Goal: Obtain resource: Download file/media

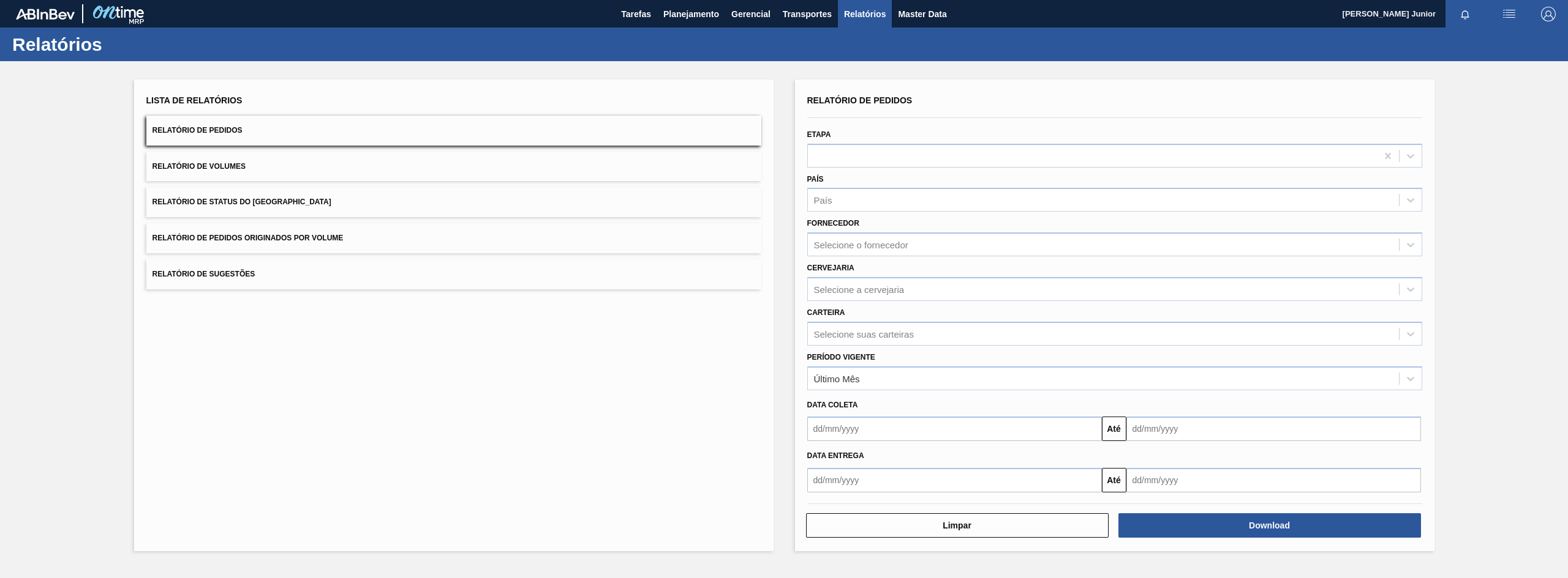
click at [426, 241] on button "Relatório de Pedidos Originados por Volume" at bounding box center [454, 238] width 615 height 30
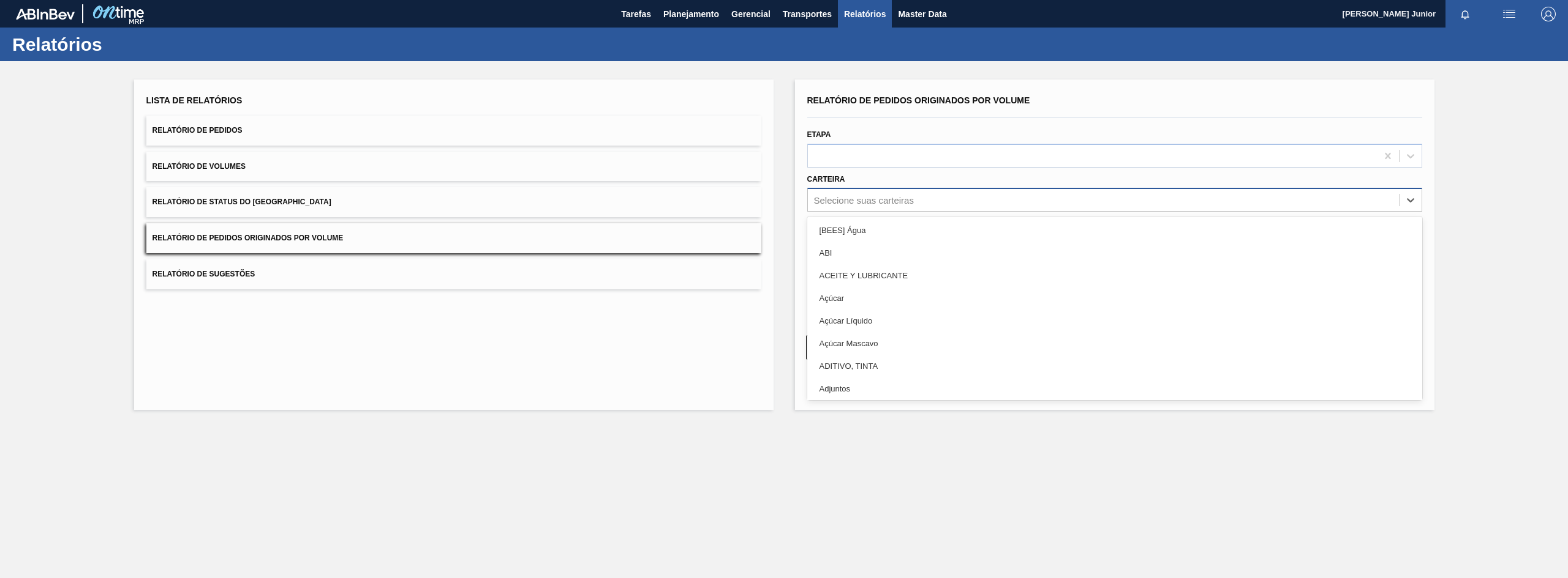
click at [872, 198] on div "Selecione suas carteiras" at bounding box center [863, 200] width 100 height 11
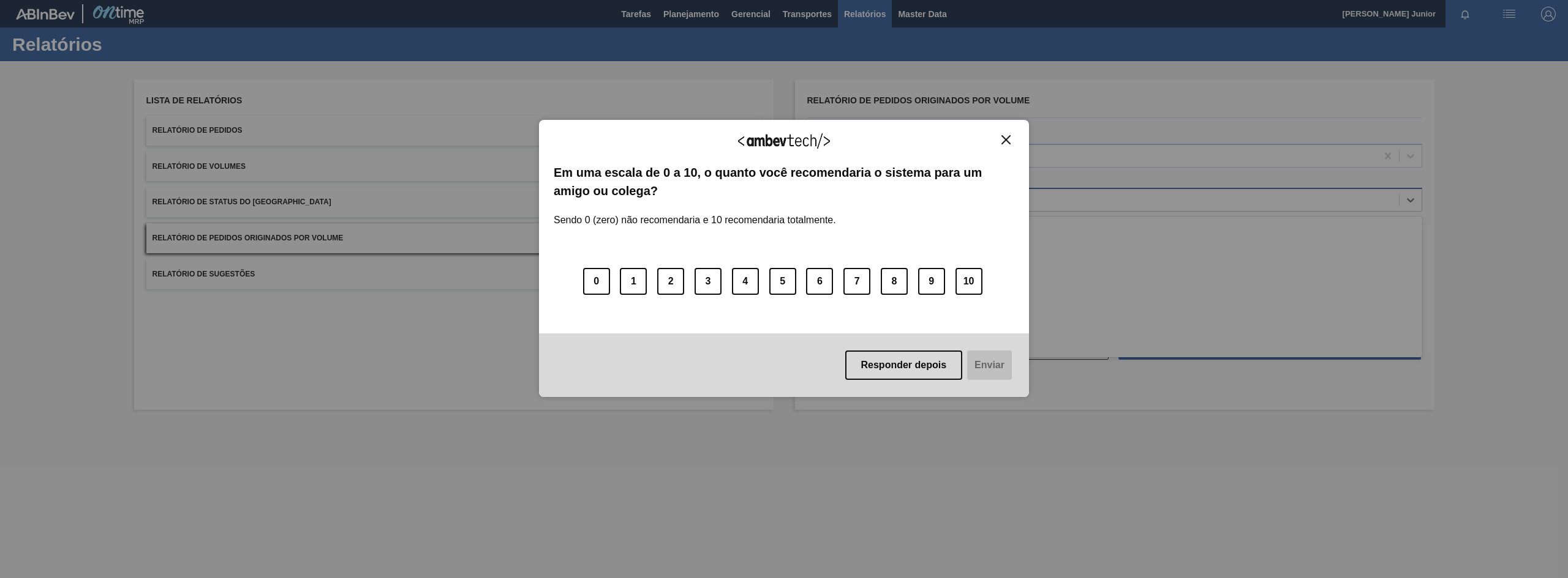
type input "garr"
click at [1007, 136] on img "Close" at bounding box center [1005, 139] width 9 height 9
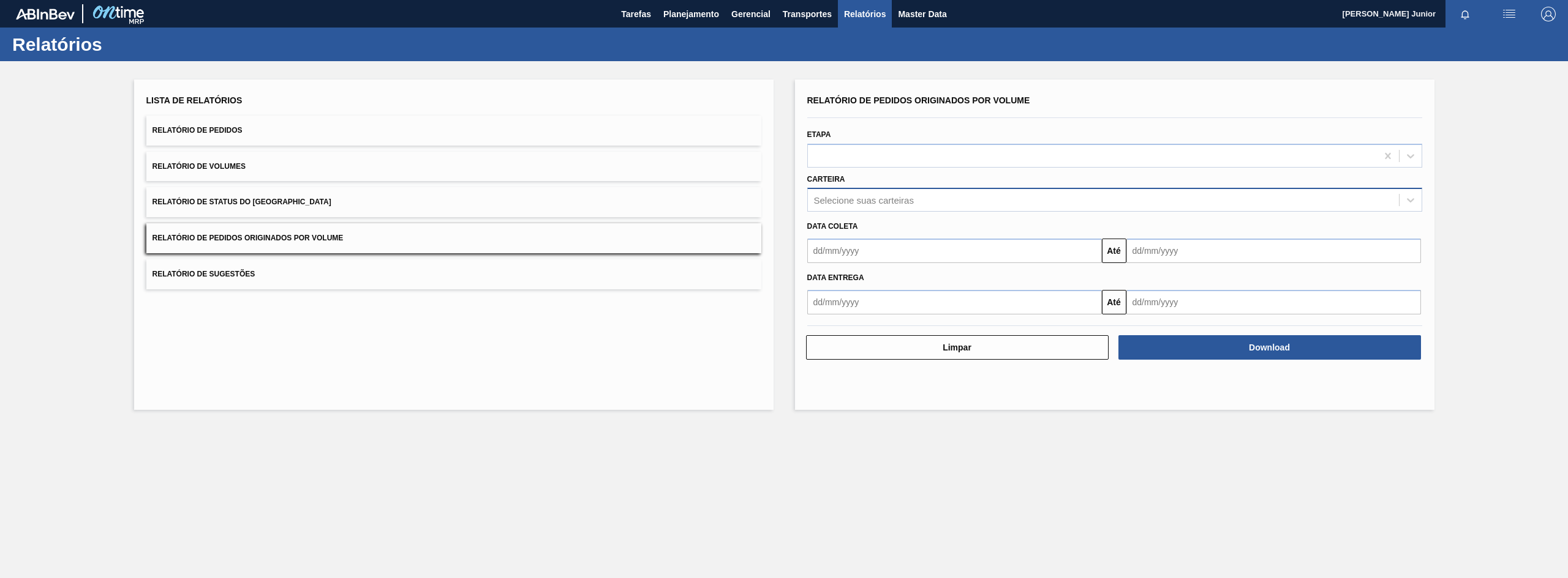
click at [885, 212] on div "Selecione suas carteiras" at bounding box center [1114, 199] width 615 height 24
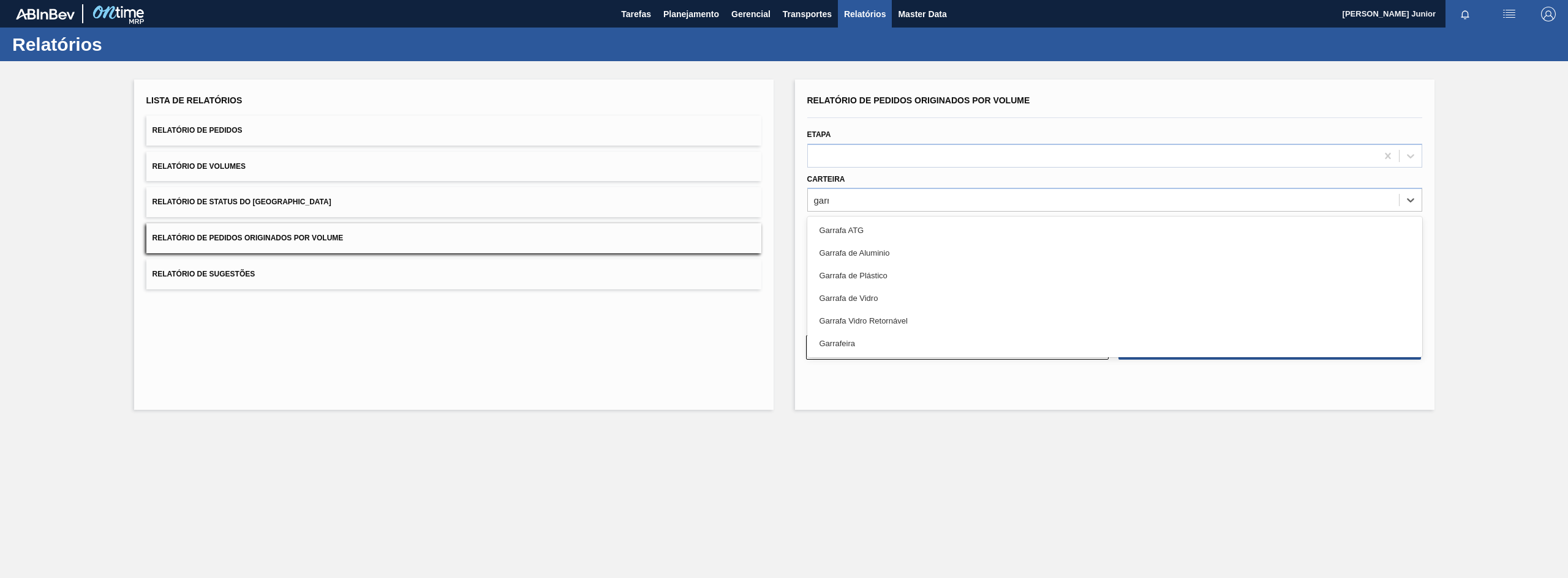
type input "garra"
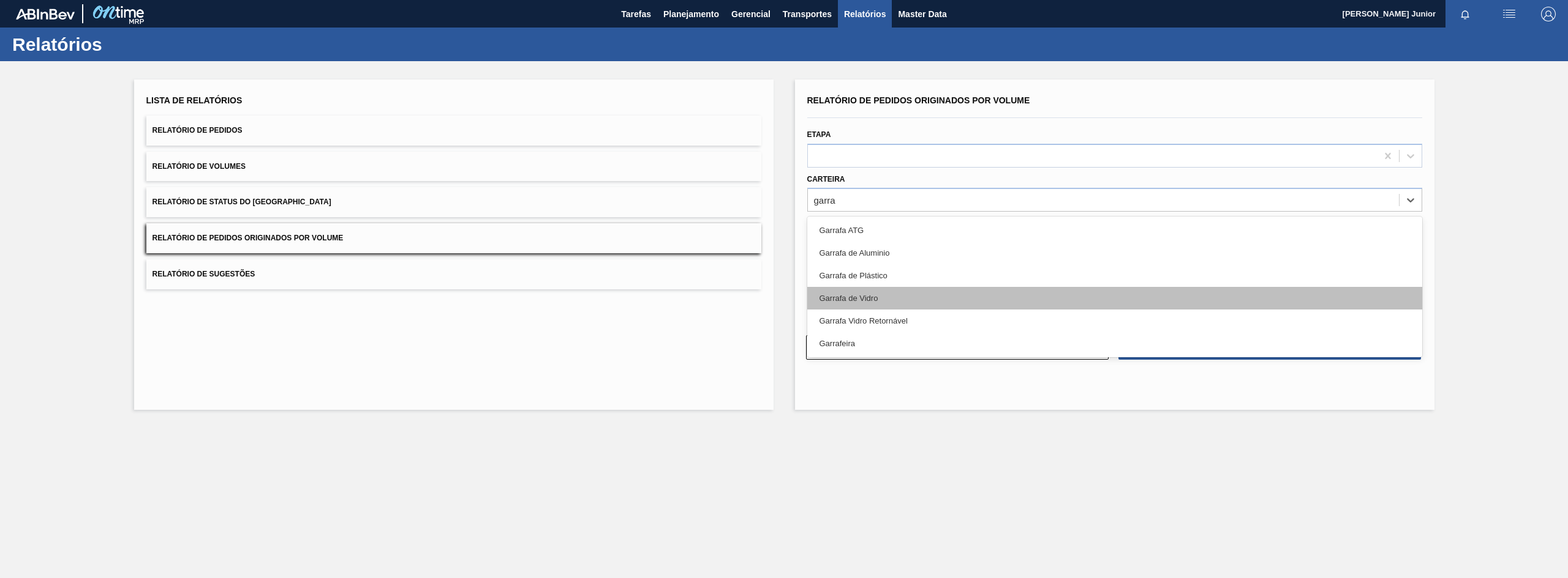
click at [884, 296] on div "Garrafa de Vidro" at bounding box center [1114, 299] width 615 height 23
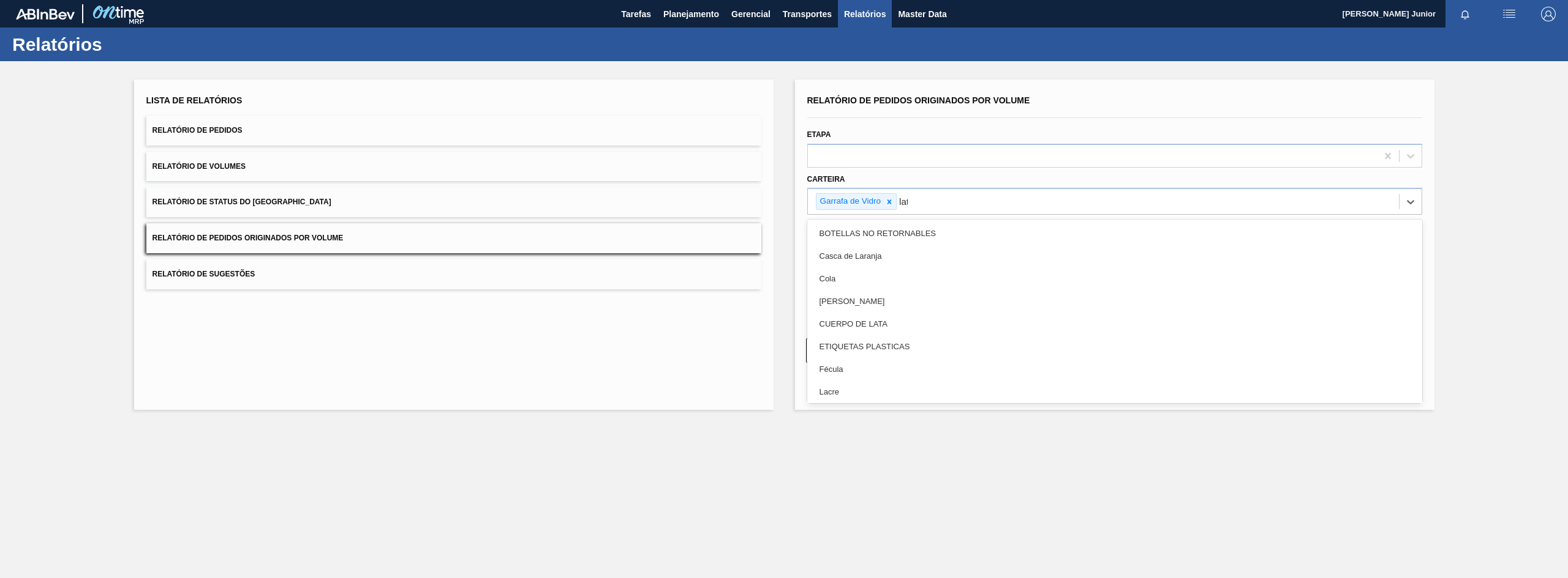
type input "lata"
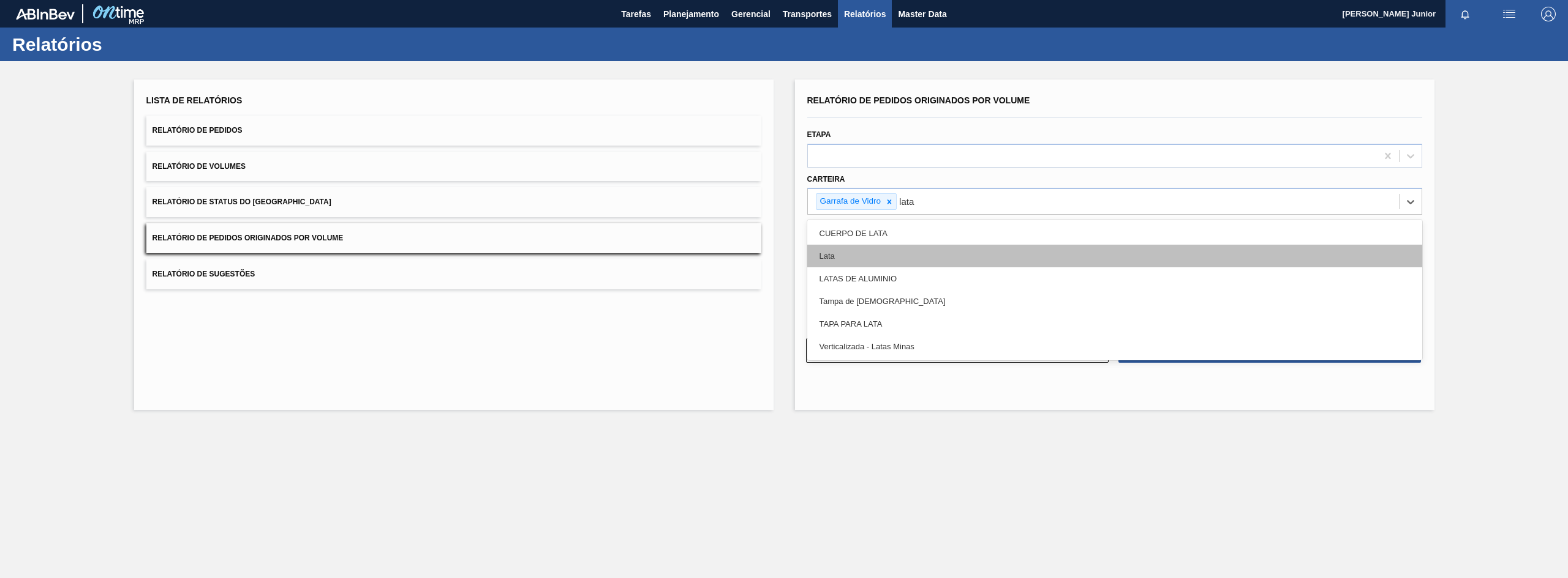
click at [916, 245] on div "Lata" at bounding box center [1114, 256] width 615 height 23
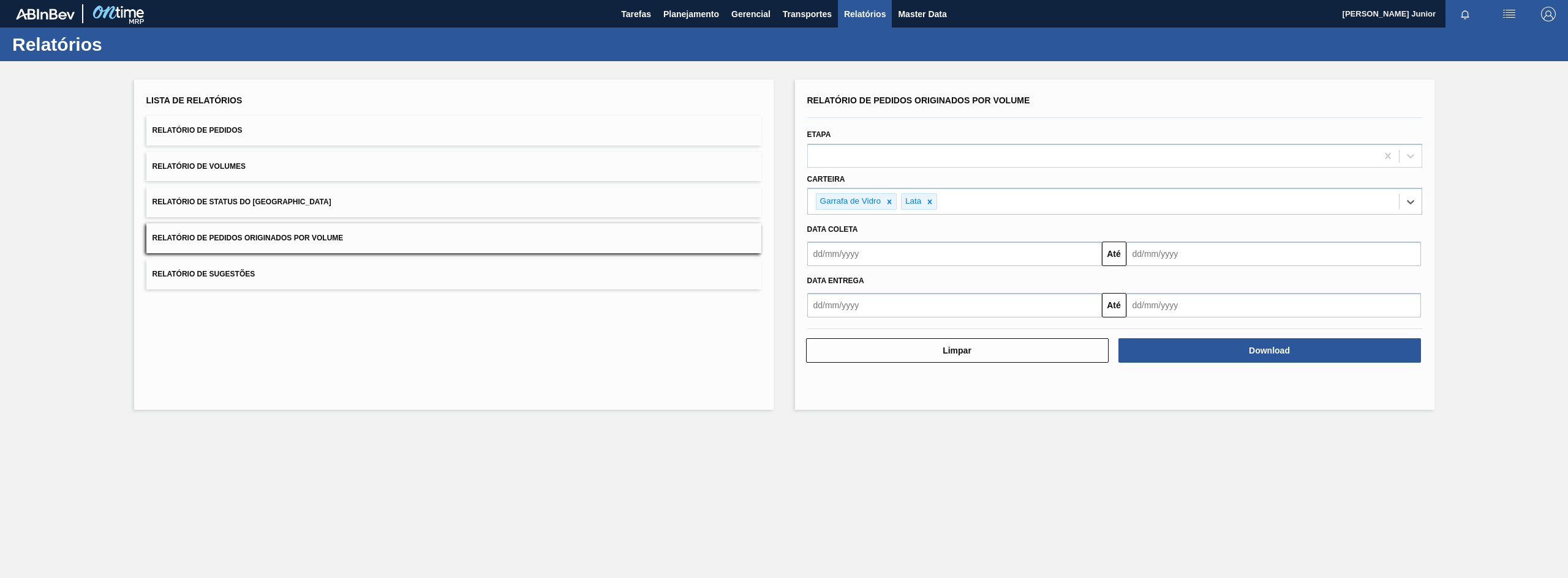
type input "a"
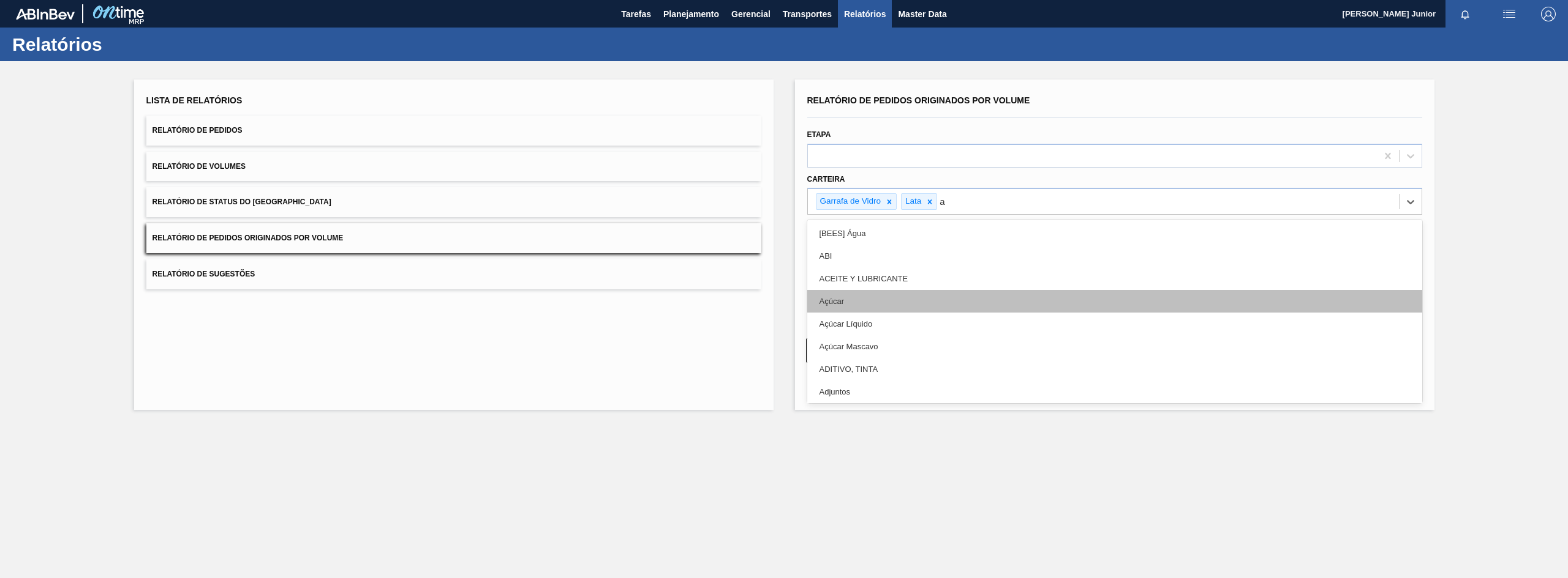
click at [922, 300] on div "Açúcar" at bounding box center [1114, 301] width 615 height 23
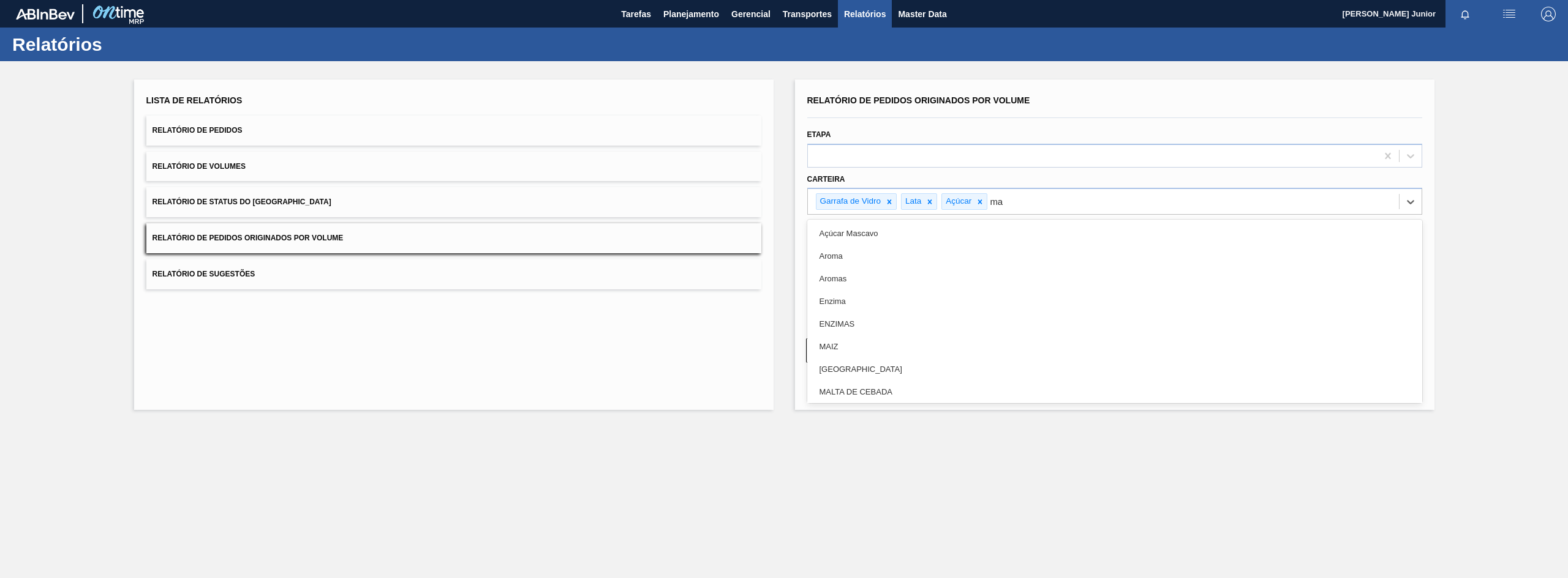
type input "mal"
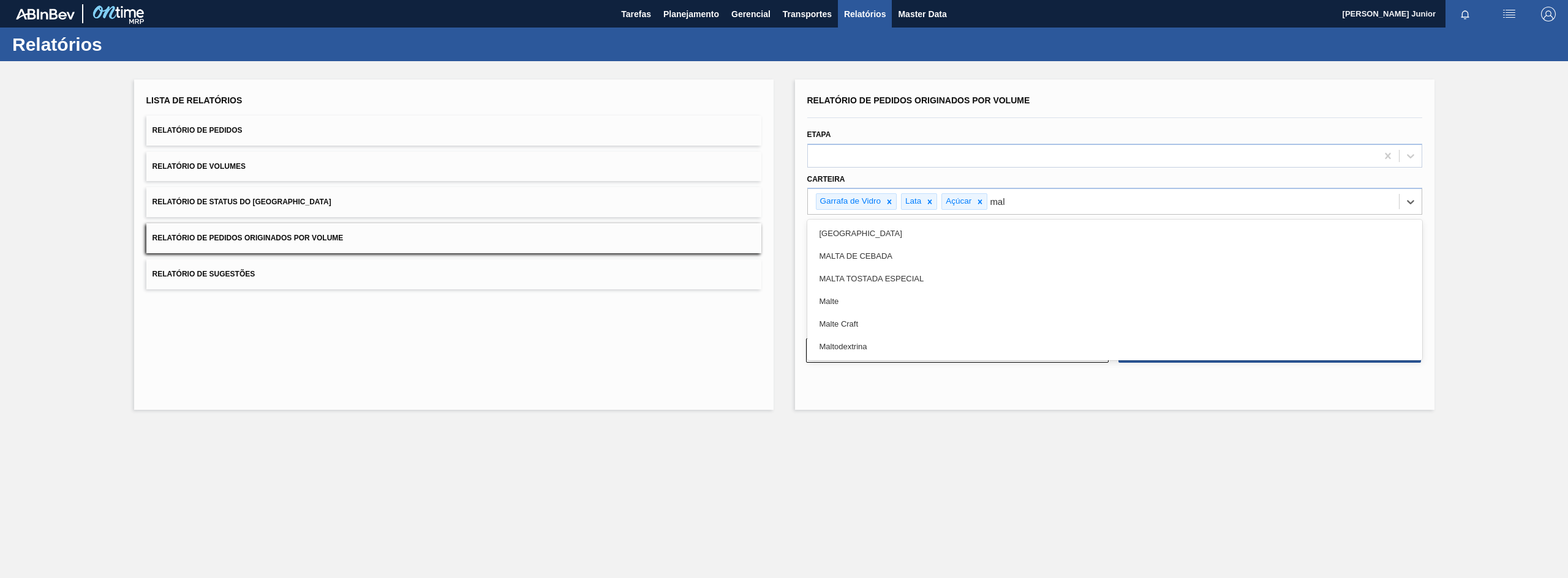
click at [922, 300] on div "Malte" at bounding box center [1114, 301] width 615 height 23
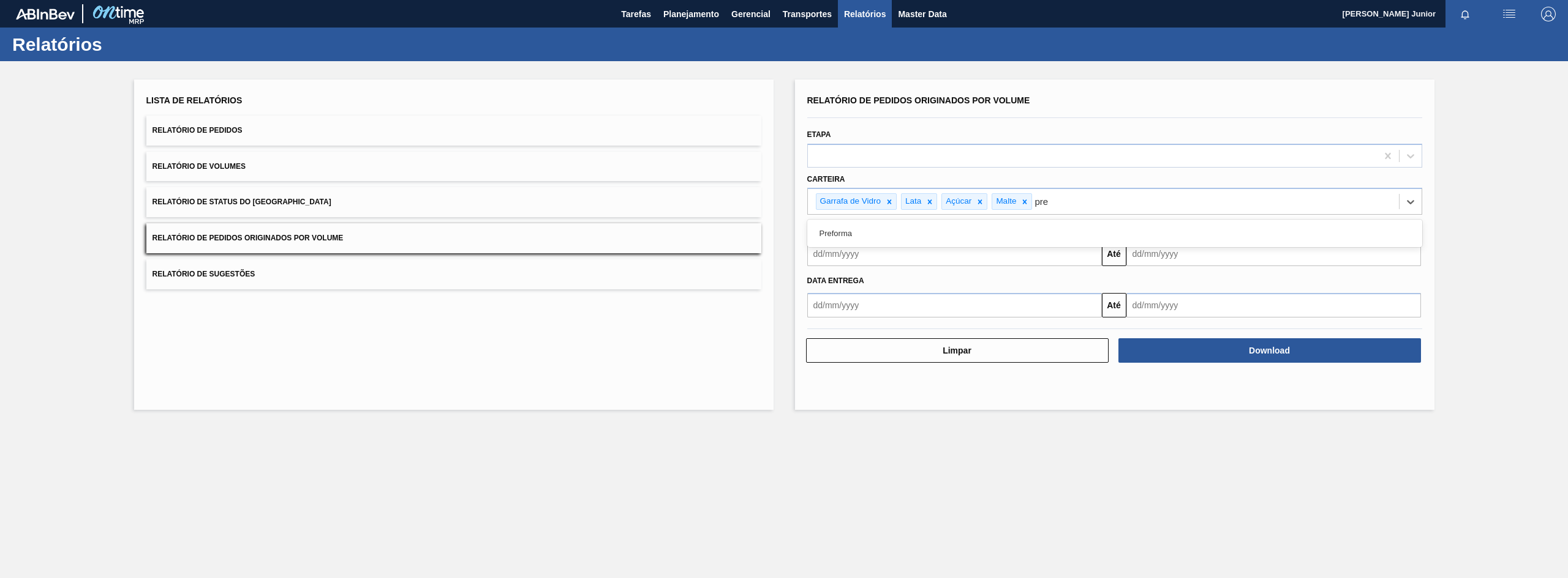
type input "pref"
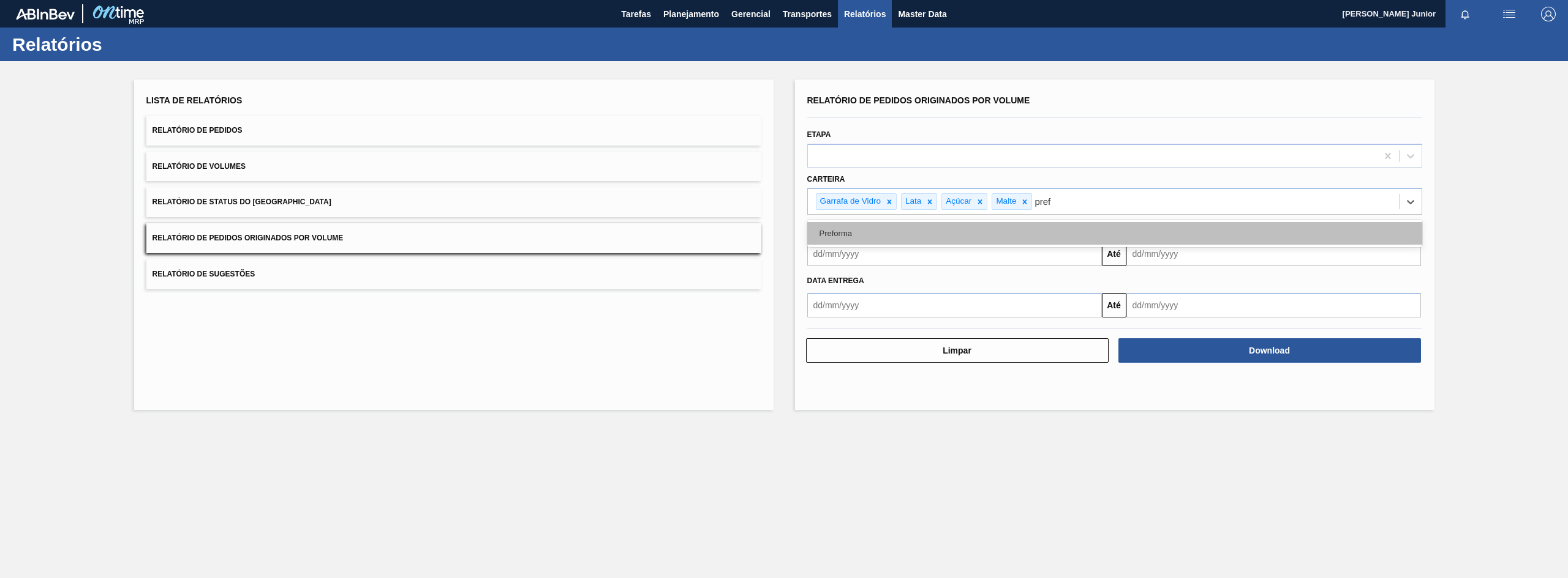
click at [901, 229] on div "Preforma" at bounding box center [1114, 234] width 615 height 23
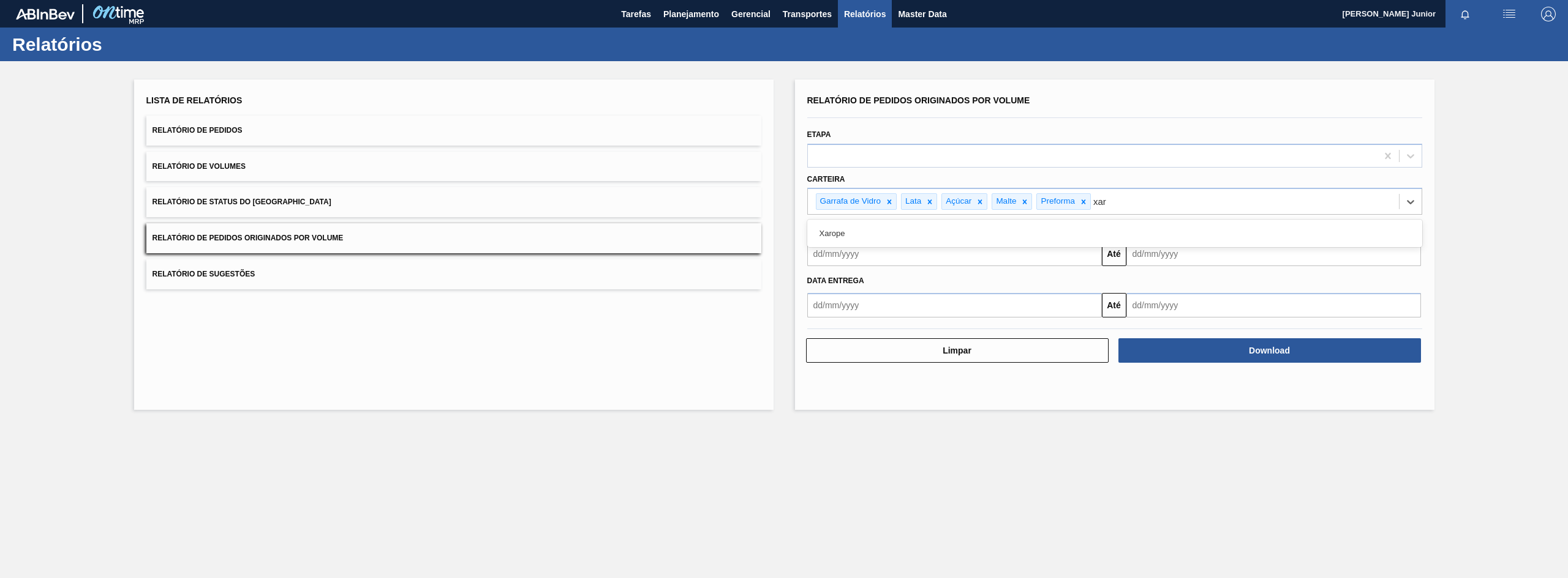
type input "xaro"
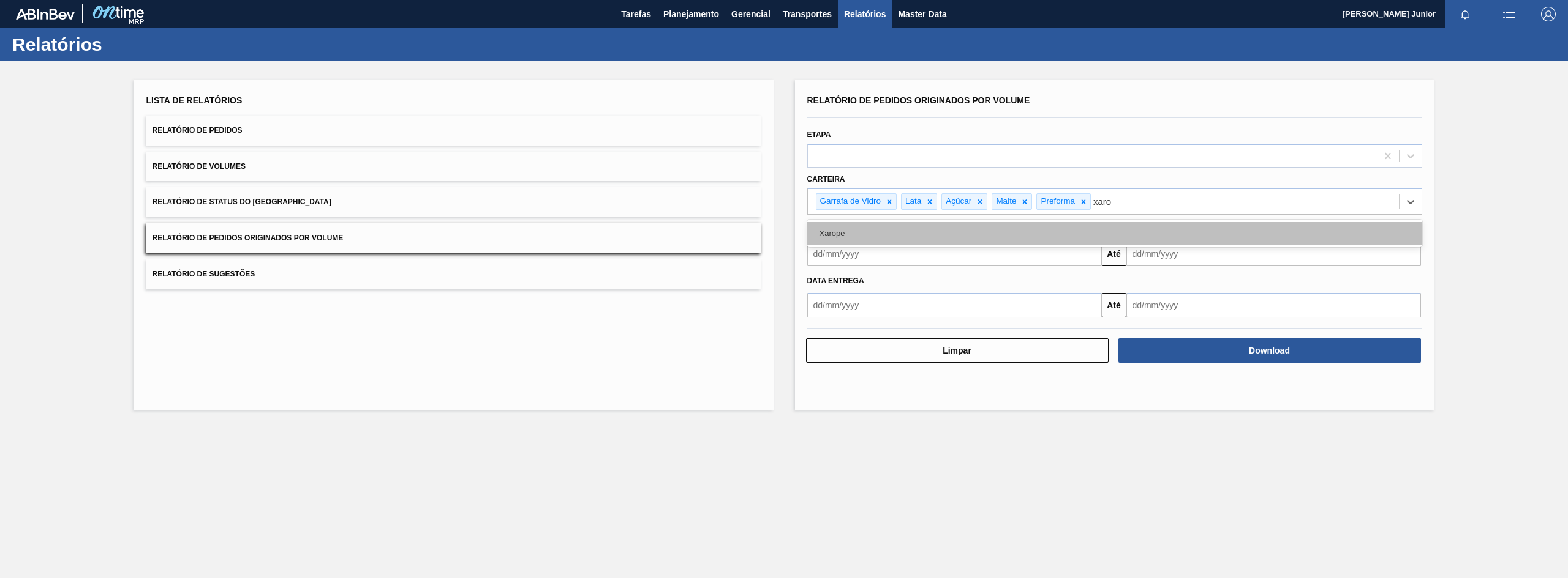
click at [959, 233] on div "Xarope" at bounding box center [1114, 234] width 615 height 23
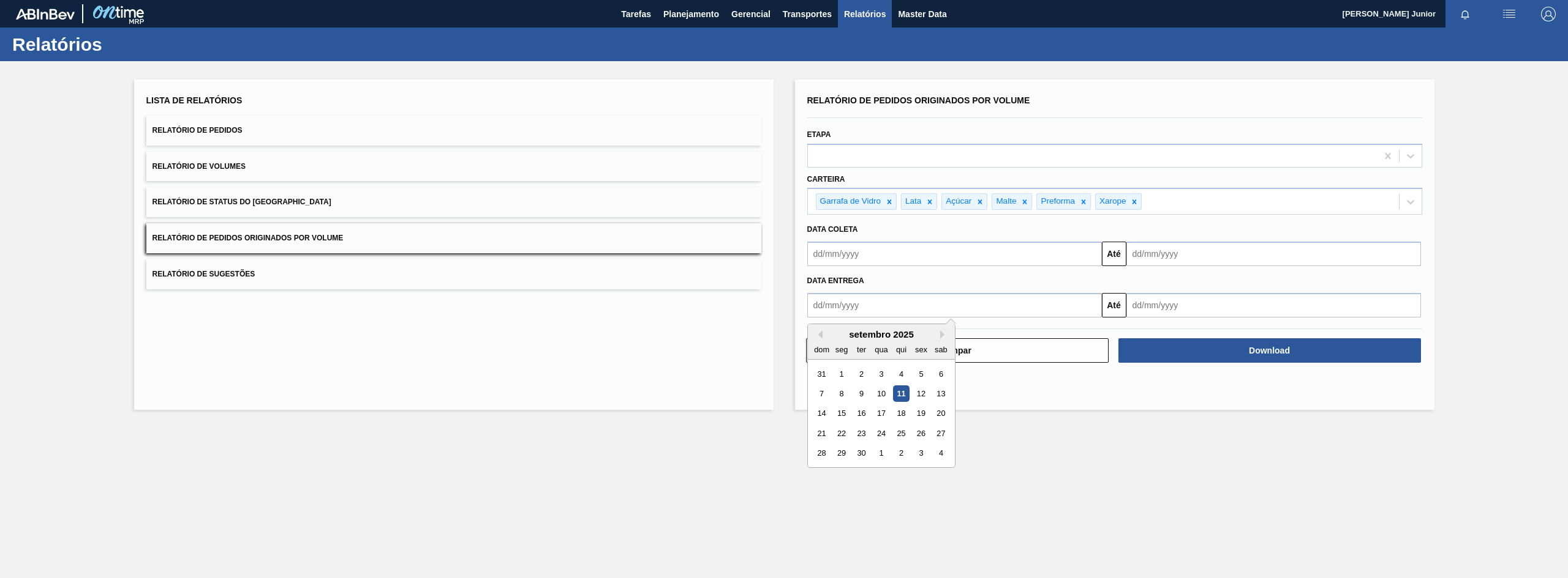
click at [917, 314] on input "text" at bounding box center [955, 305] width 295 height 24
click at [845, 367] on div "1" at bounding box center [841, 374] width 16 height 16
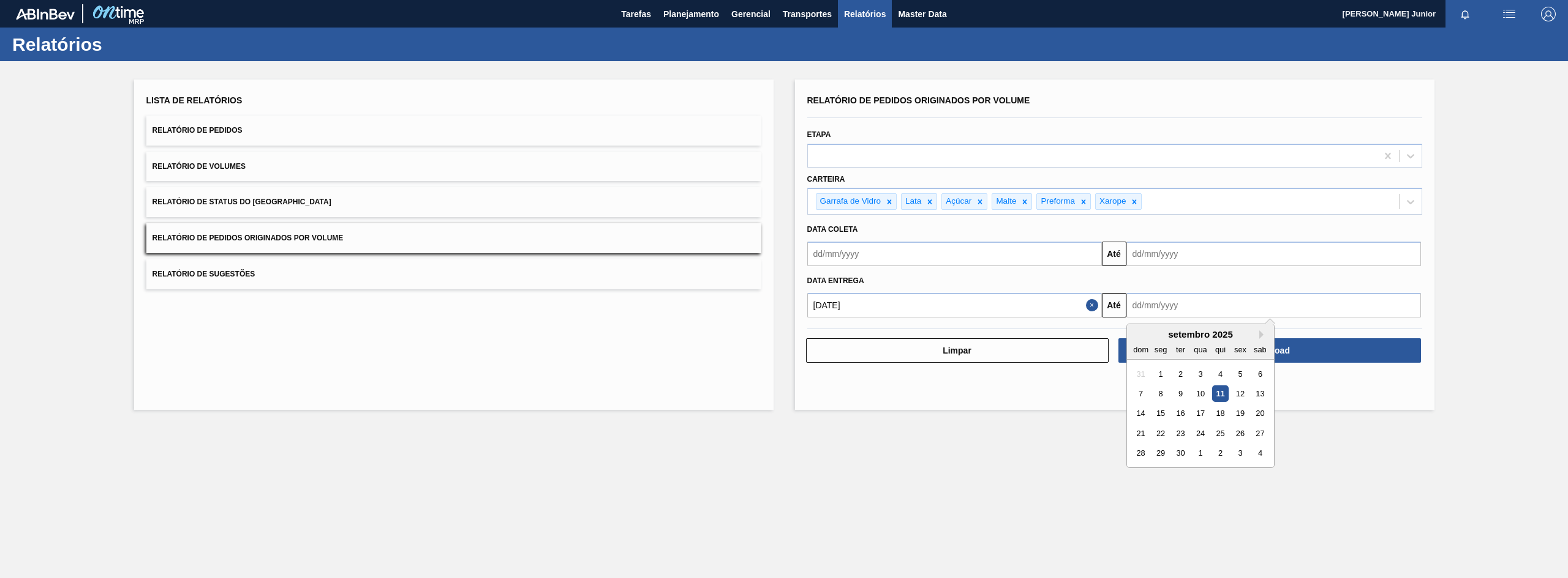
click at [1170, 300] on input "text" at bounding box center [1274, 305] width 295 height 24
click at [1041, 314] on input "[DATE]" at bounding box center [955, 305] width 295 height 24
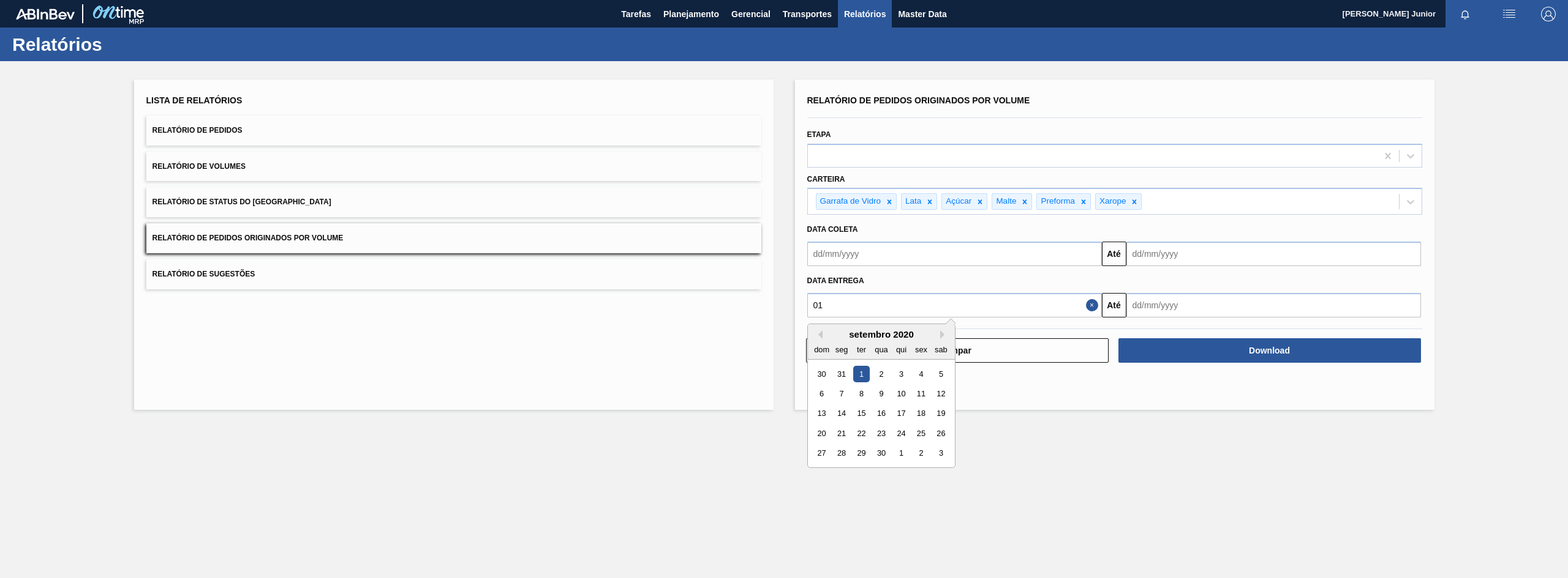
type input "0"
click at [900, 262] on input "text" at bounding box center [955, 254] width 295 height 24
click at [838, 324] on div "1" at bounding box center [841, 322] width 16 height 16
type input "[DATE]"
click at [1201, 247] on input "text" at bounding box center [1274, 254] width 295 height 24
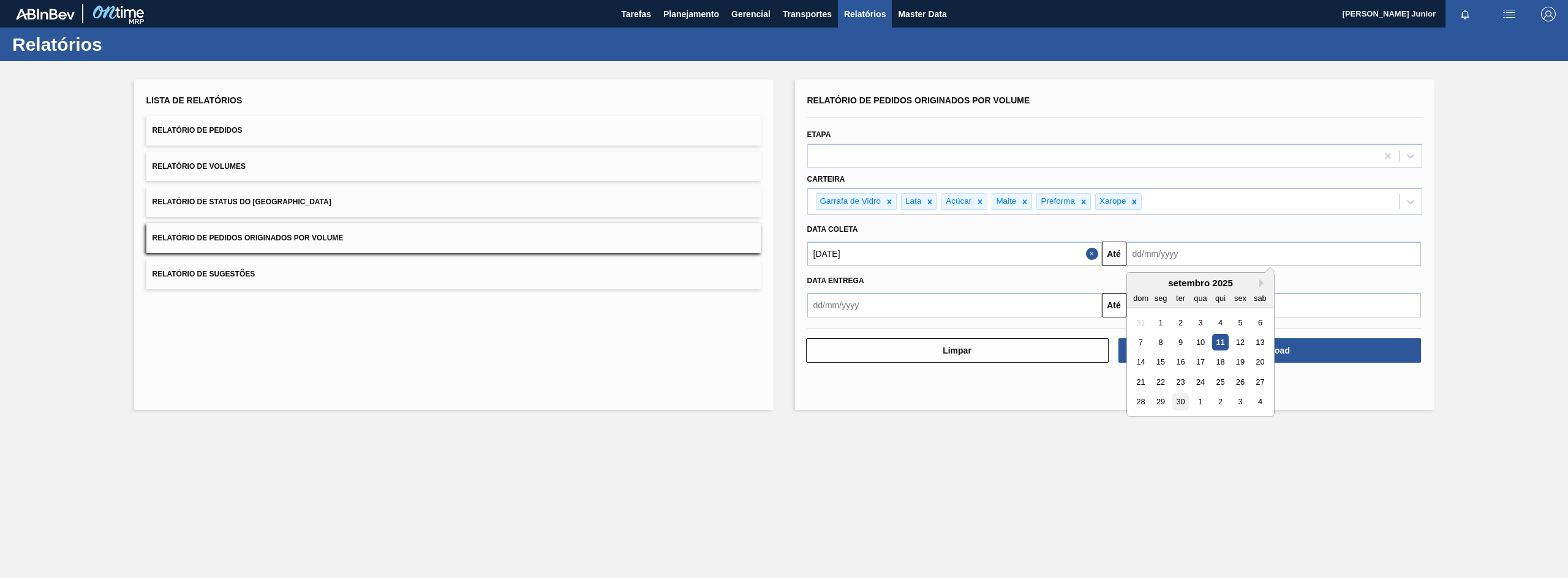
click at [1187, 404] on div "30" at bounding box center [1179, 402] width 16 height 16
type input "[DATE]"
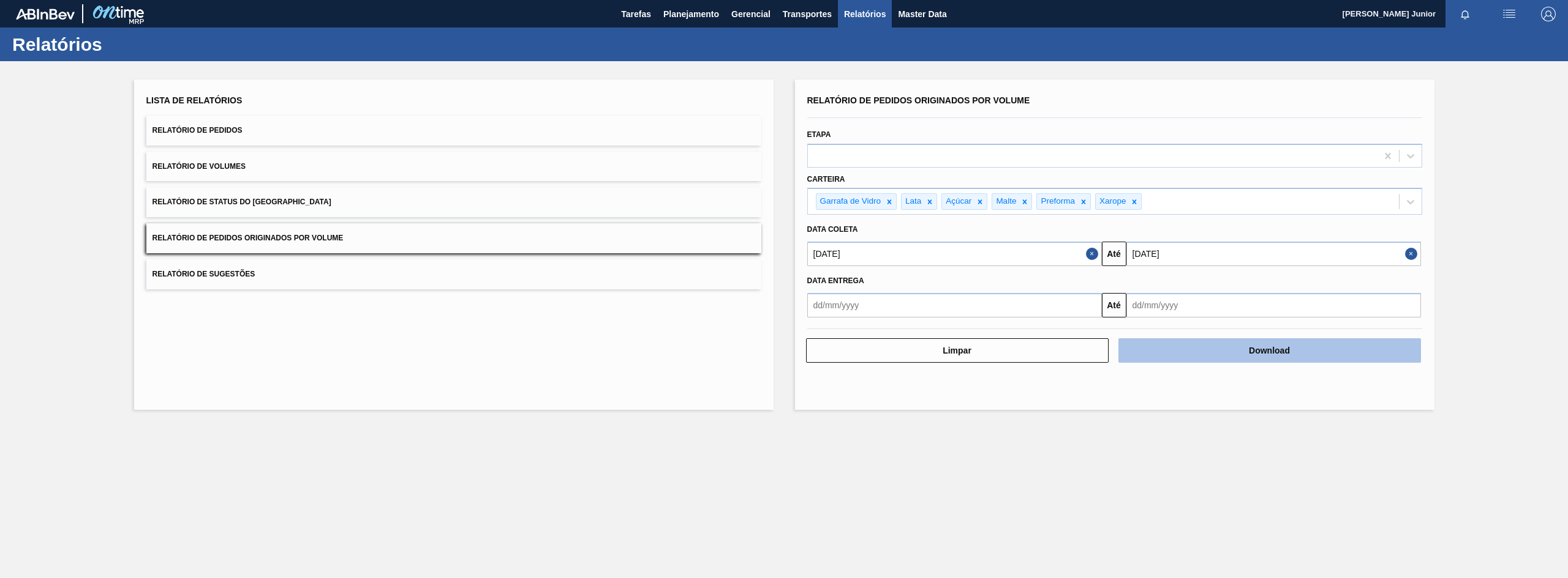
click at [1214, 355] on button "Download" at bounding box center [1269, 351] width 302 height 24
